Goal: Task Accomplishment & Management: Use online tool/utility

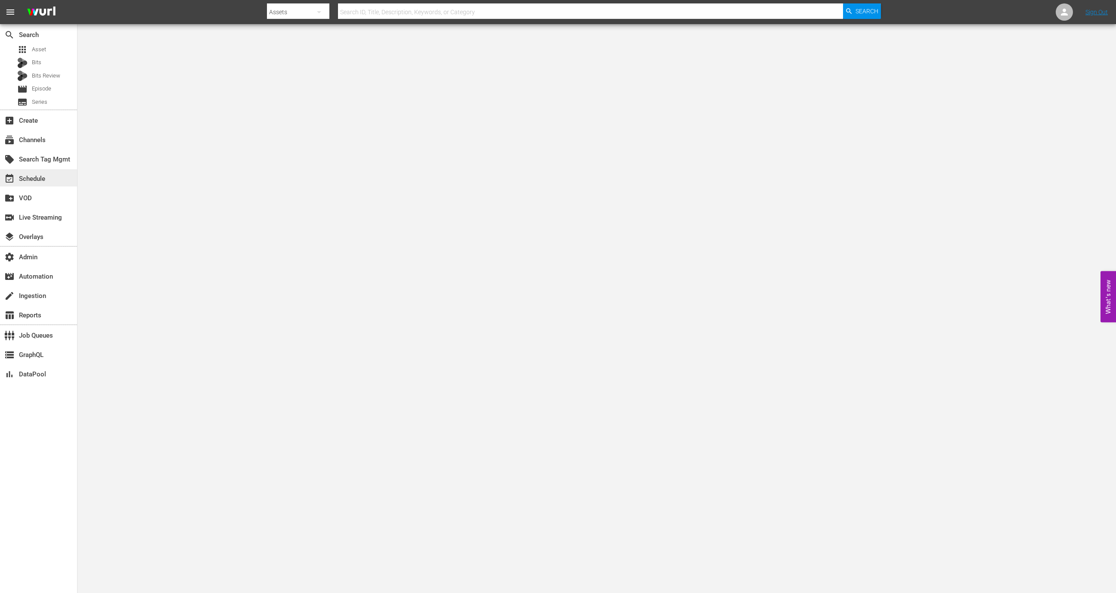
click at [60, 170] on div "event_available Schedule" at bounding box center [38, 177] width 77 height 17
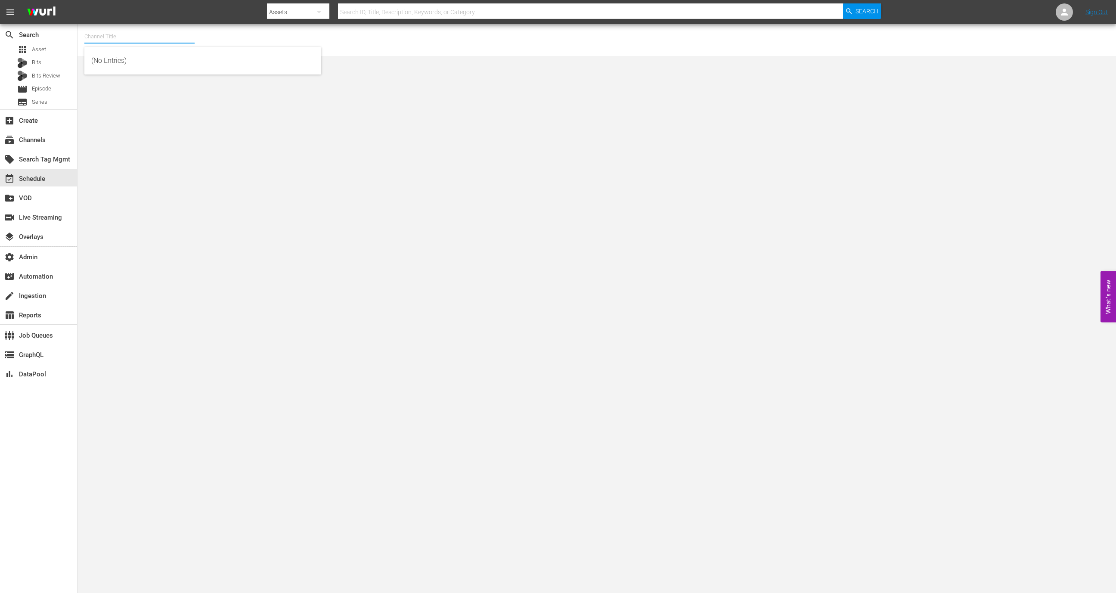
click at [156, 31] on input "text" at bounding box center [139, 36] width 110 height 21
click at [195, 62] on div "Silent Witness & New Tricks (1577 - bbc_silentwitnessnewtricks_1)" at bounding box center [202, 60] width 223 height 21
type input "Silent Witness & New Tricks (1577 - bbc_silentwitnessnewtricks_1)"
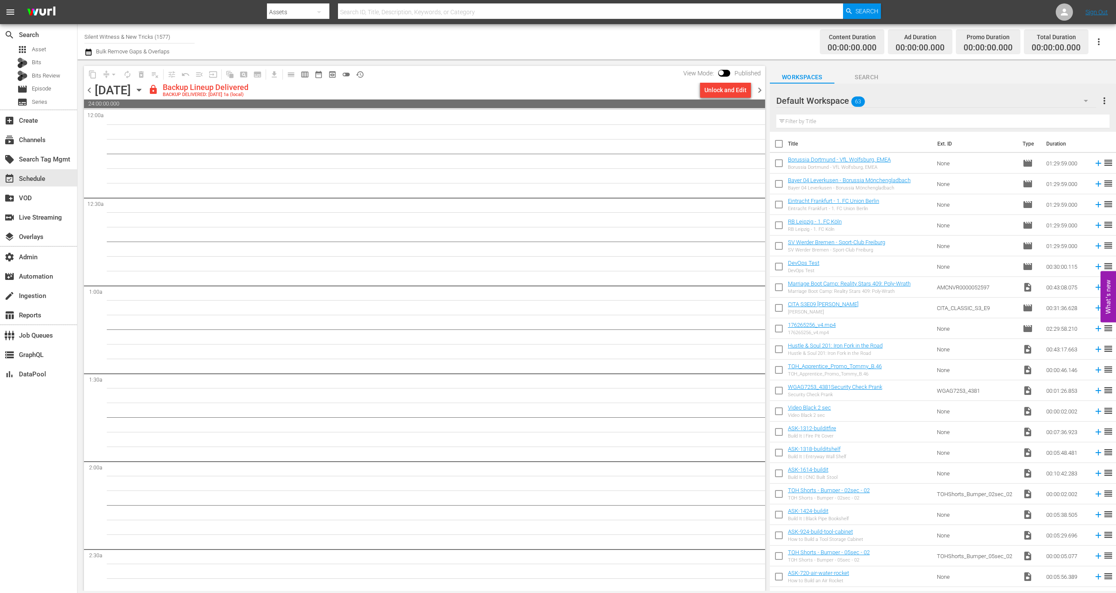
click at [80, 33] on div "Channel Title Silent Witness & New Tricks (1577) Bulk Remove Gaps & Overlaps Co…" at bounding box center [596, 41] width 1038 height 35
click at [99, 33] on input "Silent Witness & New Tricks (1577)" at bounding box center [139, 36] width 110 height 21
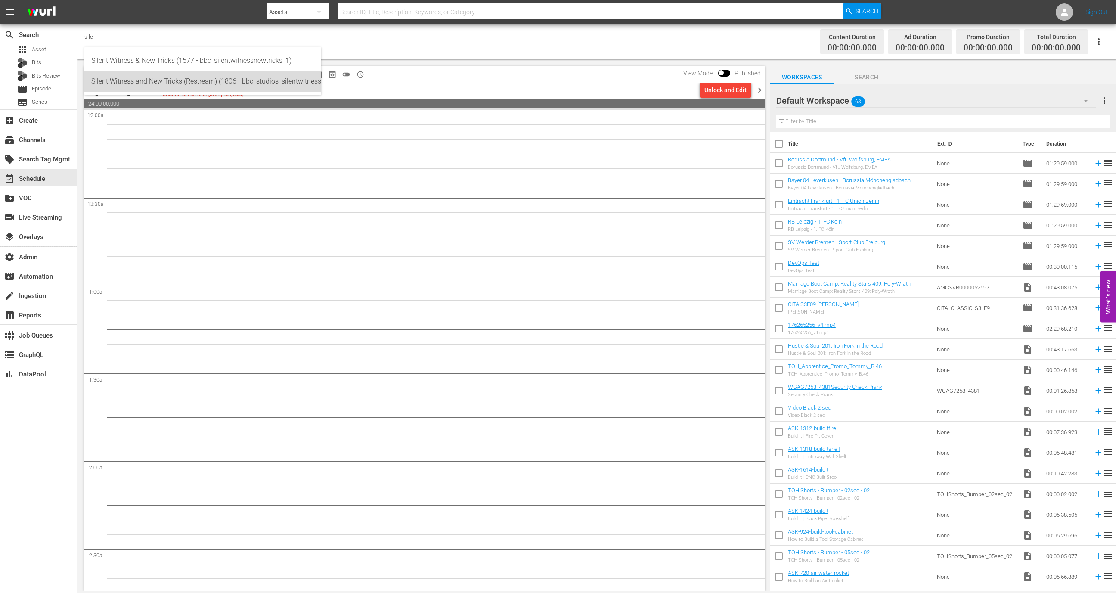
click at [124, 84] on div "Silent Witness and New Tricks (Restream) (1806 - bbc_studios_silentwitnessandne…" at bounding box center [202, 81] width 223 height 21
type input "Silent Witness and New Tricks (Restream) (1806 - bbc_studios_silentwitnessandne…"
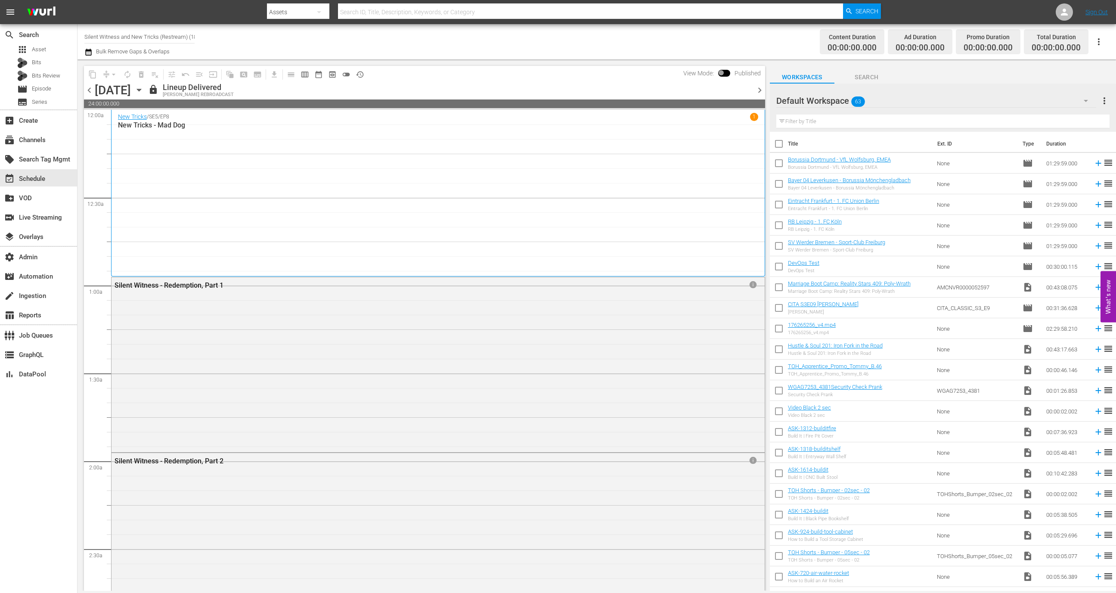
click at [1104, 40] on button "button" at bounding box center [1098, 41] width 21 height 21
click at [1042, 87] on div "Channel JSON (S3Redir)" at bounding box center [1040, 88] width 83 height 15
click at [44, 53] on span "Asset" at bounding box center [39, 49] width 14 height 9
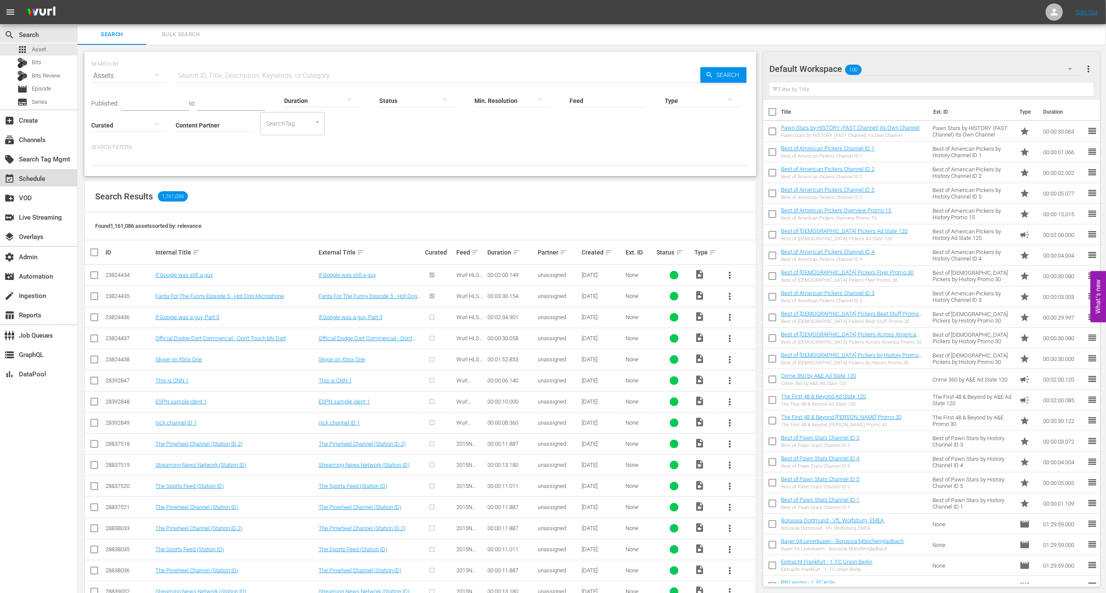
click at [40, 181] on div "event_available Schedule" at bounding box center [24, 177] width 48 height 8
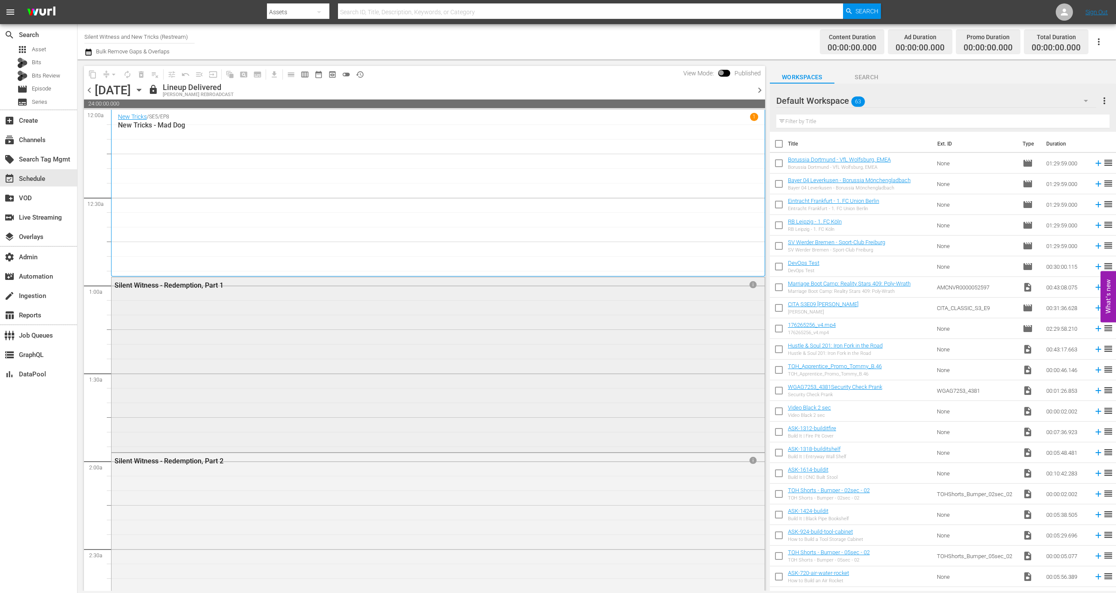
click at [232, 319] on div "Silent Witness - Redemption, Part 1 info" at bounding box center [437, 363] width 653 height 173
click at [182, 304] on div "Silent Witness - Redemption, Part 1 info" at bounding box center [437, 363] width 653 height 173
click at [192, 315] on div "Silent Witness - Redemption, Part 1 info" at bounding box center [437, 363] width 653 height 173
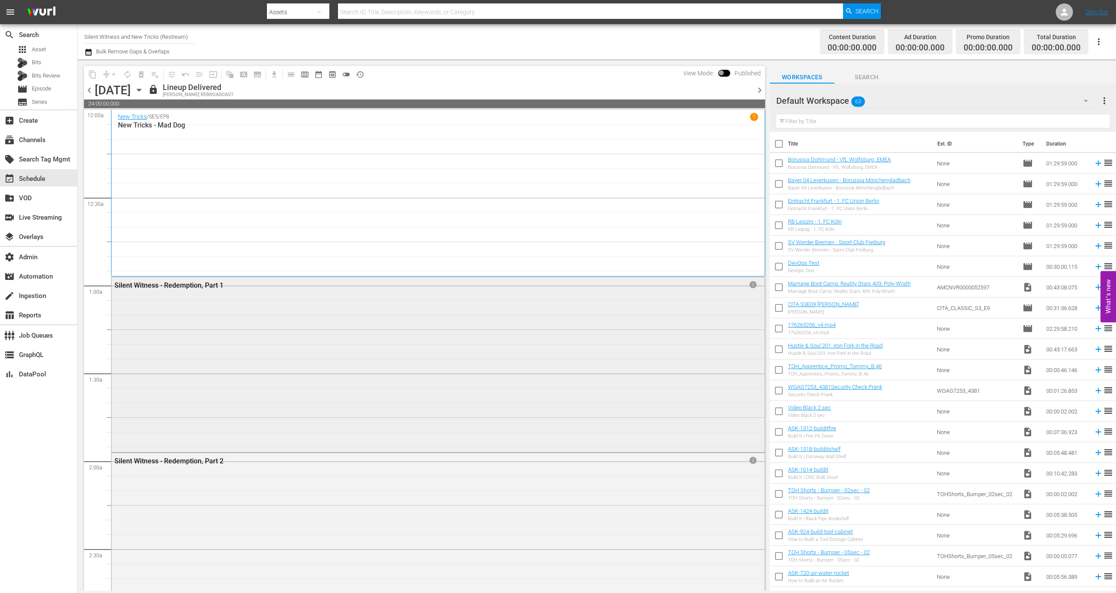
click at [635, 294] on div "Silent Witness - Redemption, Part 1 info" at bounding box center [437, 363] width 653 height 173
click at [751, 283] on div "Silent Witness - Redemption, Part 1 info" at bounding box center [437, 363] width 653 height 173
click at [748, 283] on span "info" at bounding box center [753, 285] width 11 height 10
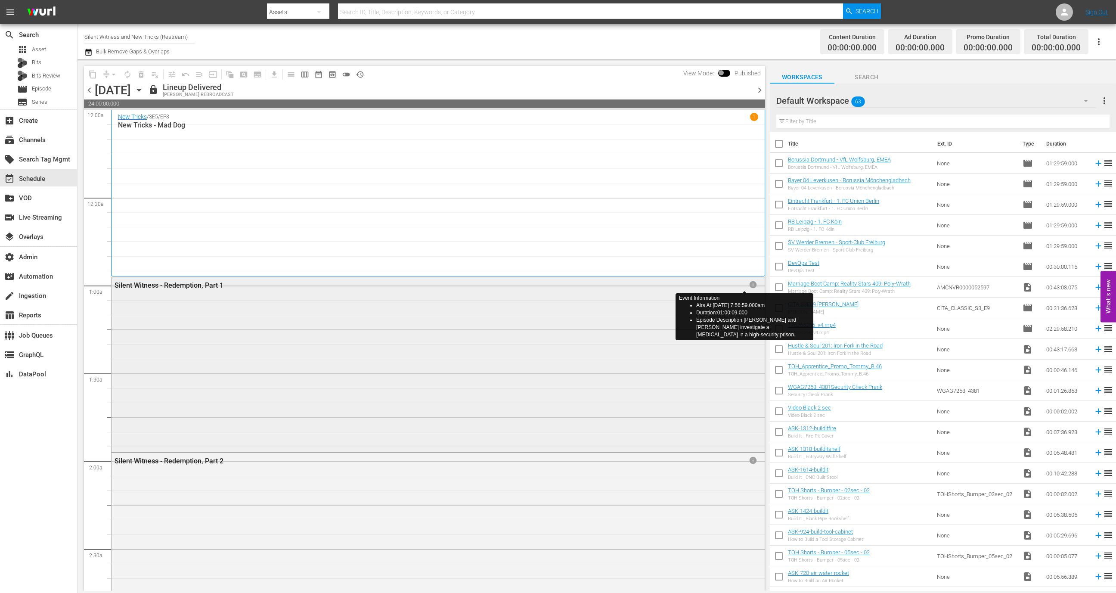
click at [748, 283] on span "info" at bounding box center [753, 285] width 11 height 10
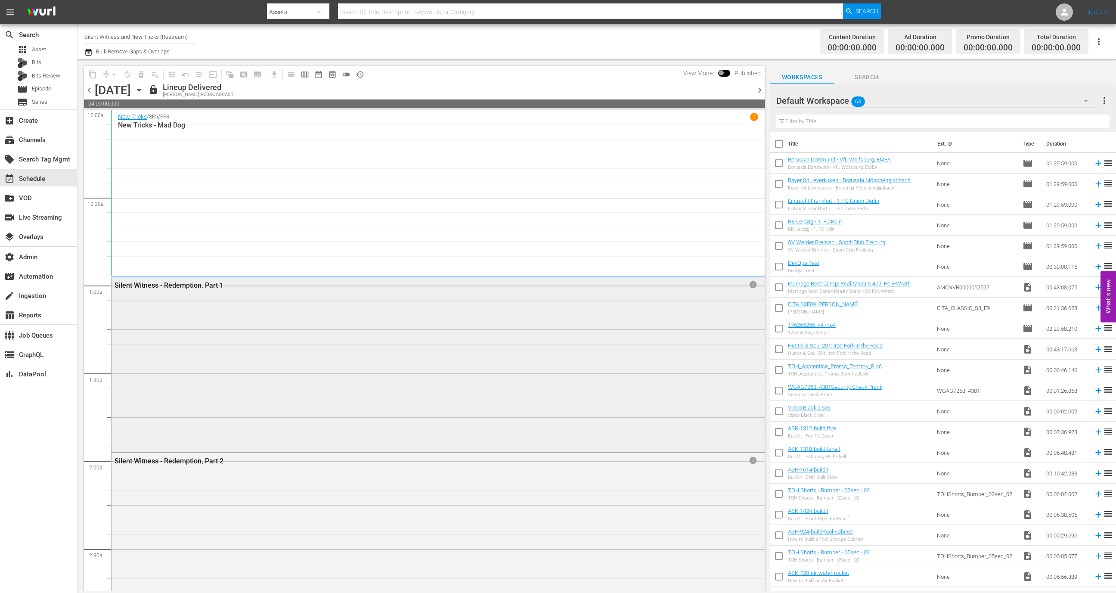
click at [569, 308] on div "Silent Witness - Redemption, Part 1 info" at bounding box center [437, 363] width 653 height 173
click at [34, 52] on span "Asset" at bounding box center [39, 49] width 14 height 9
drag, startPoint x: 221, startPoint y: 283, endPoint x: 117, endPoint y: 285, distance: 103.3
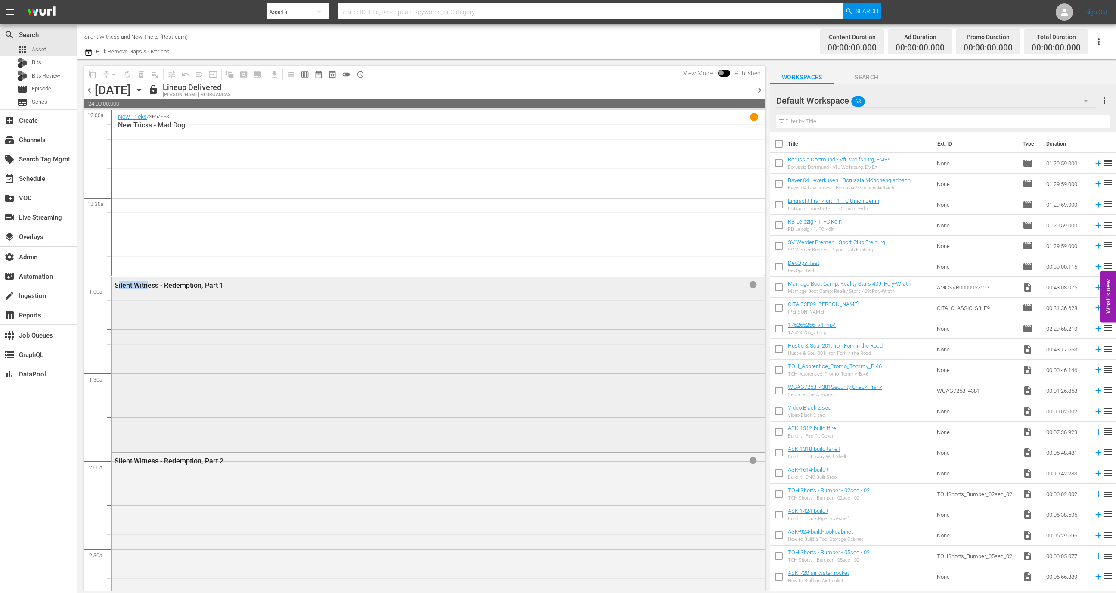
click at [117, 285] on div "Silent Witness - Redemption, Part 1" at bounding box center [411, 285] width 595 height 8
drag, startPoint x: 238, startPoint y: 282, endPoint x: 115, endPoint y: 285, distance: 123.5
click at [115, 285] on div "Silent Witness - Redemption, Part 1" at bounding box center [411, 285] width 595 height 8
copy div "Silent Witness - Redemption, Part 1"
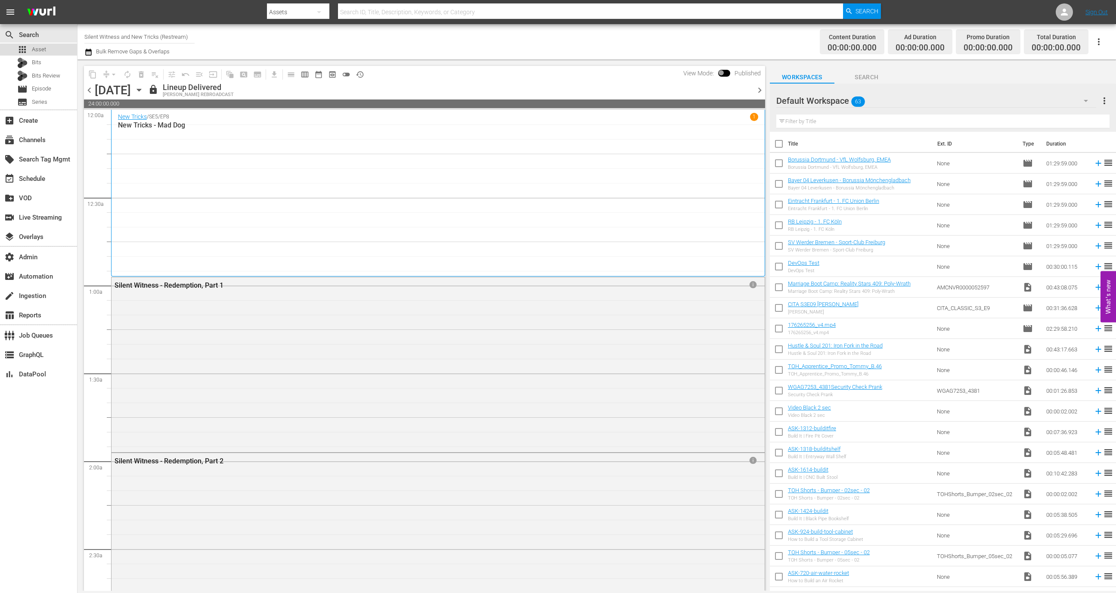
click at [49, 51] on div "apps Asset" at bounding box center [38, 49] width 77 height 12
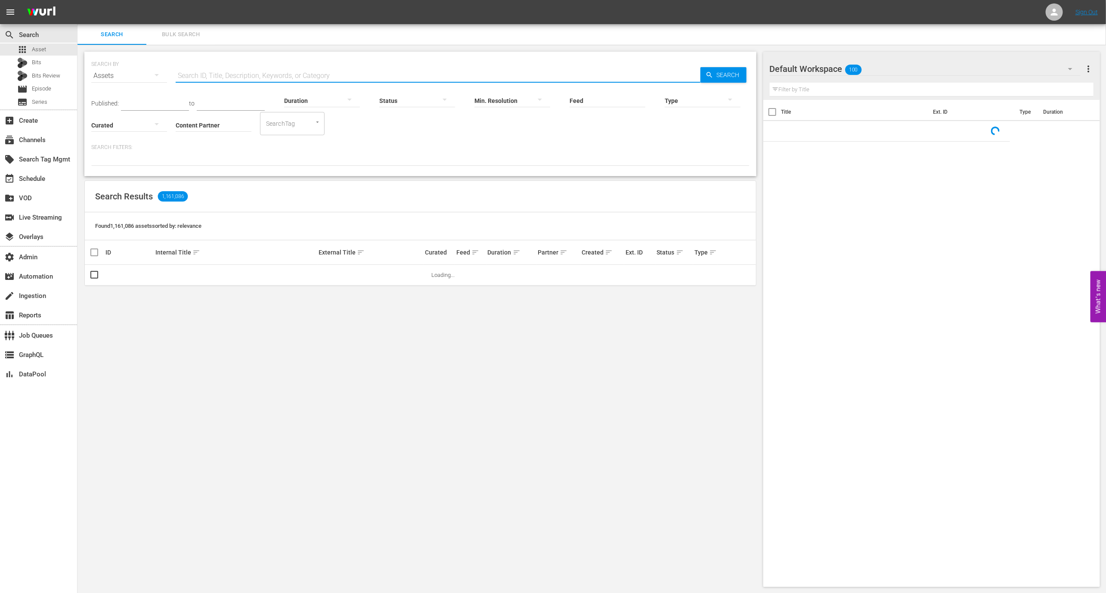
click at [240, 74] on input "text" at bounding box center [438, 75] width 525 height 21
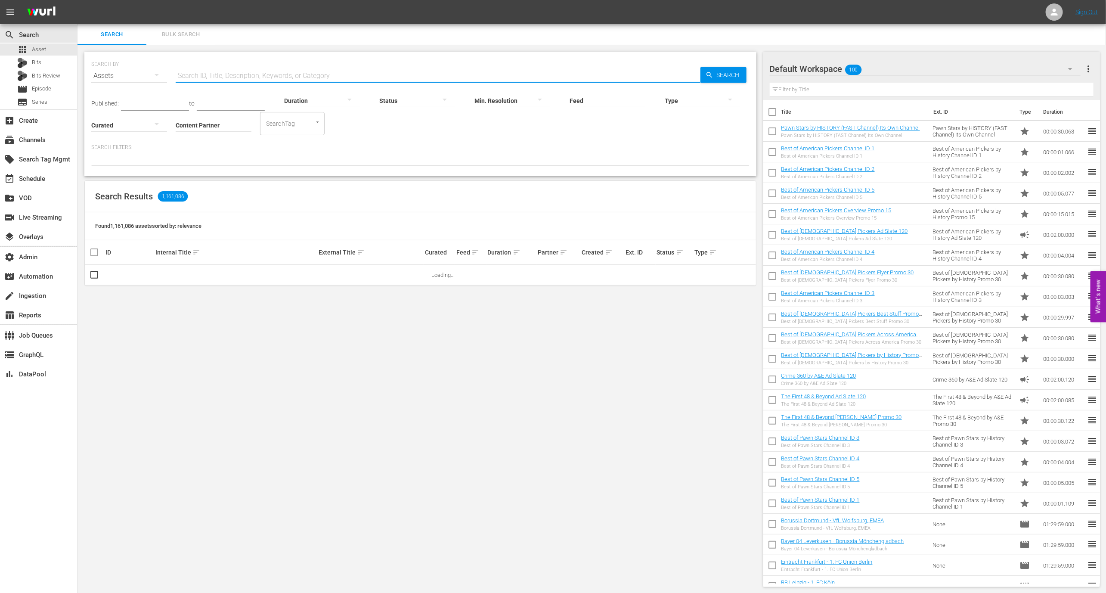
paste input "Silent Witness - Redemption, Part 1"
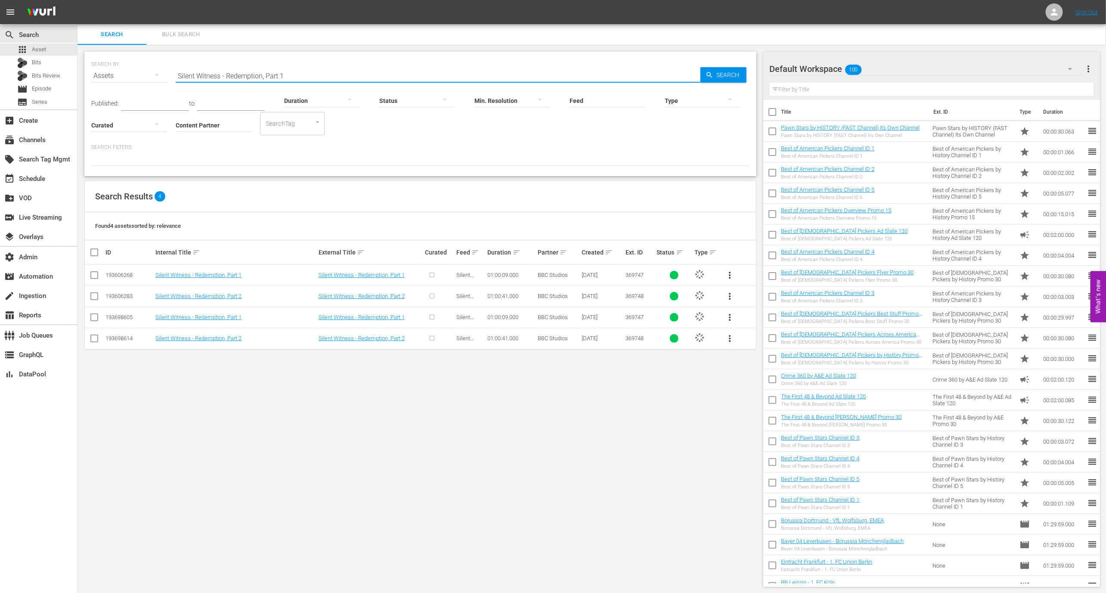
type input "Silent Witness - Redemption, Part 1"
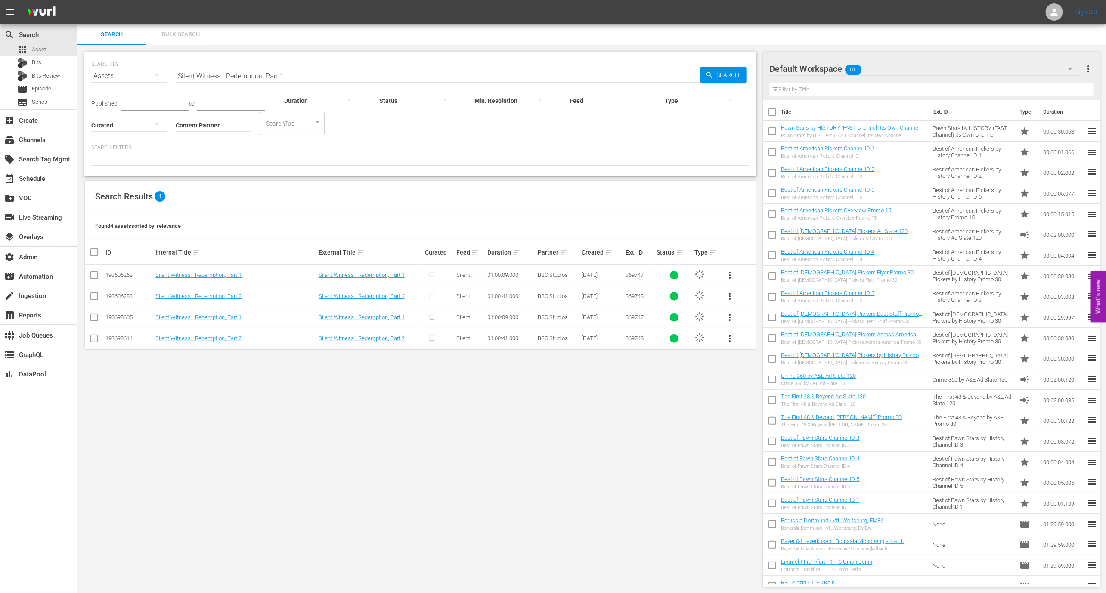
click at [111, 266] on td "193606268" at bounding box center [129, 275] width 50 height 21
copy div "193606268"
click at [267, 405] on div "SEARCH BY Search By Assets Search ID, Title, Description, Keywords, or Category…" at bounding box center [420, 319] width 686 height 549
